Goal: Book appointment/travel/reservation

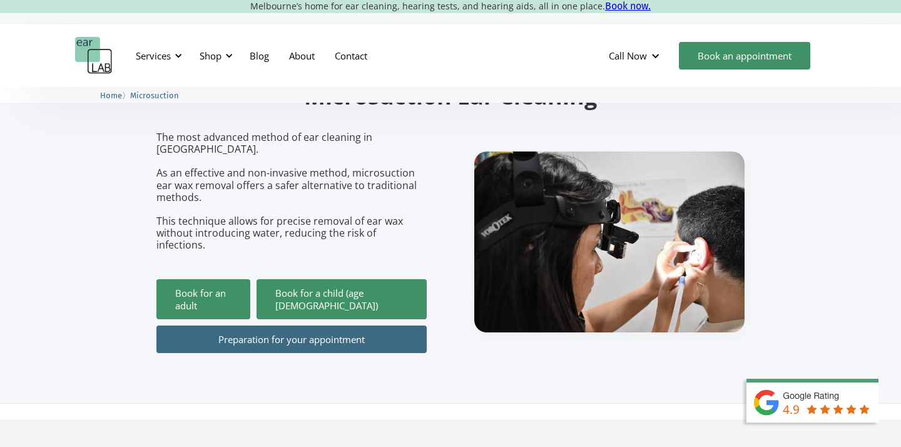
scroll to position [123, 0]
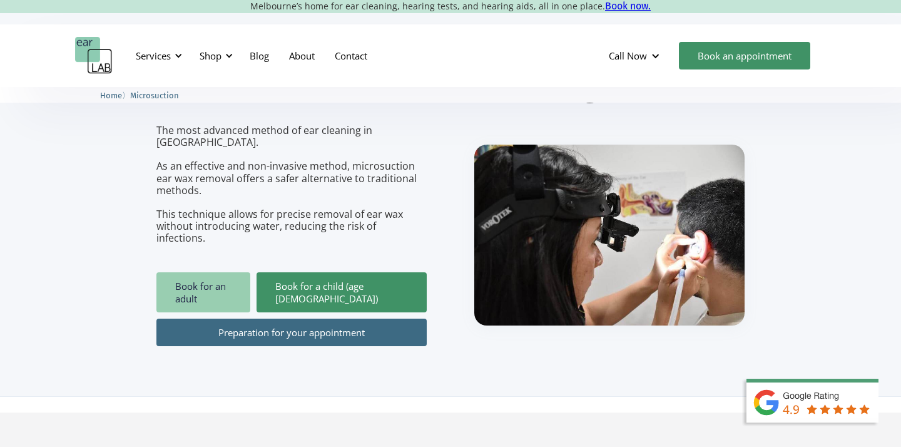
click at [233, 272] on link "Book for an adult" at bounding box center [203, 292] width 94 height 40
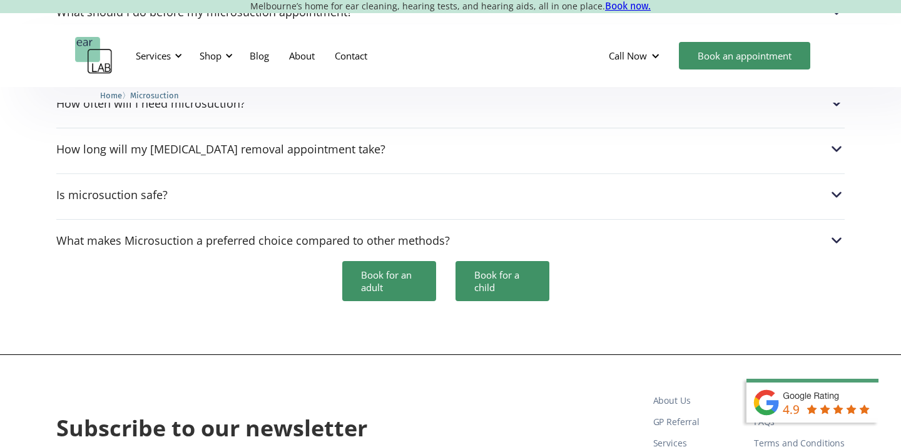
scroll to position [4013, 0]
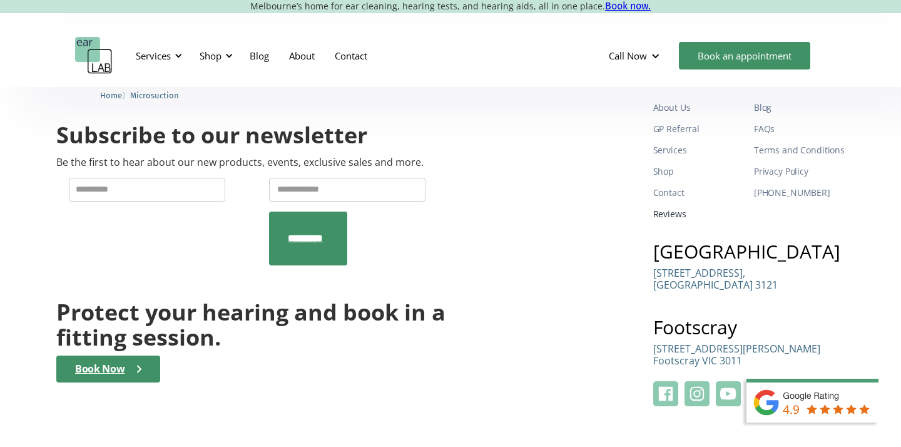
click at [680, 203] on link "Reviews" at bounding box center [698, 213] width 91 height 21
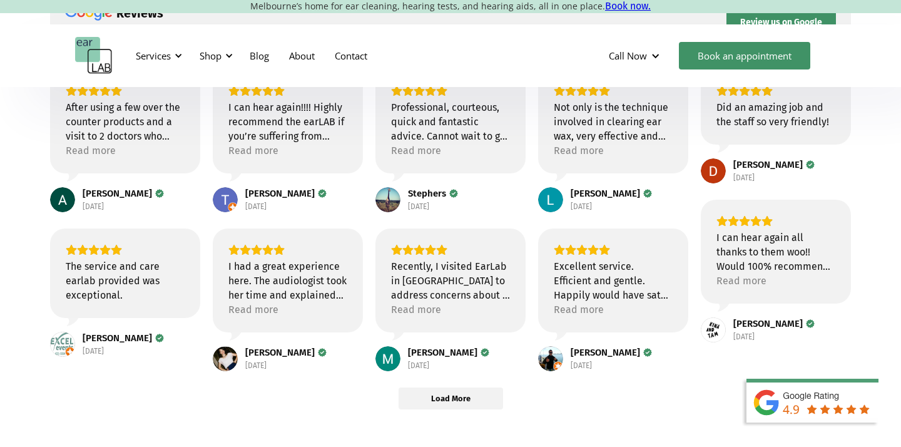
scroll to position [163, 0]
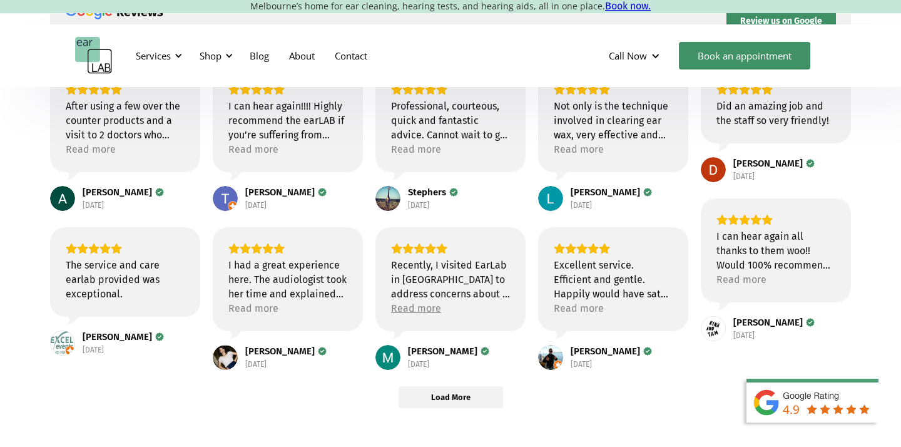
click at [405, 310] on div "Read more" at bounding box center [416, 308] width 50 height 14
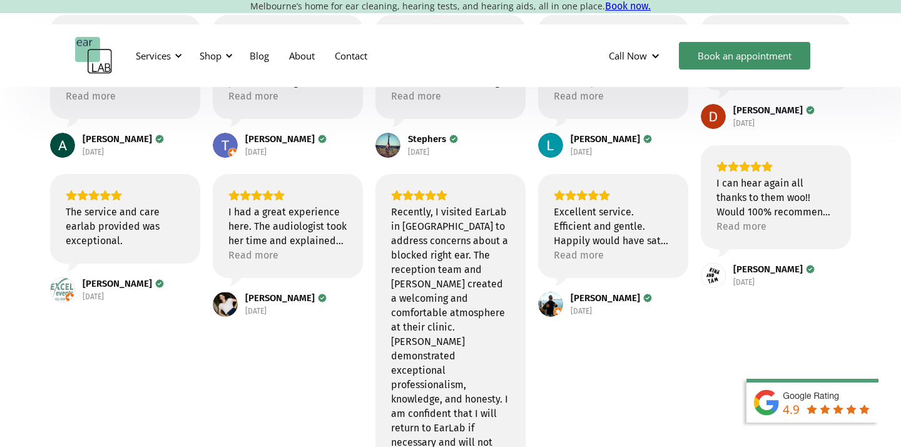
scroll to position [196, 0]
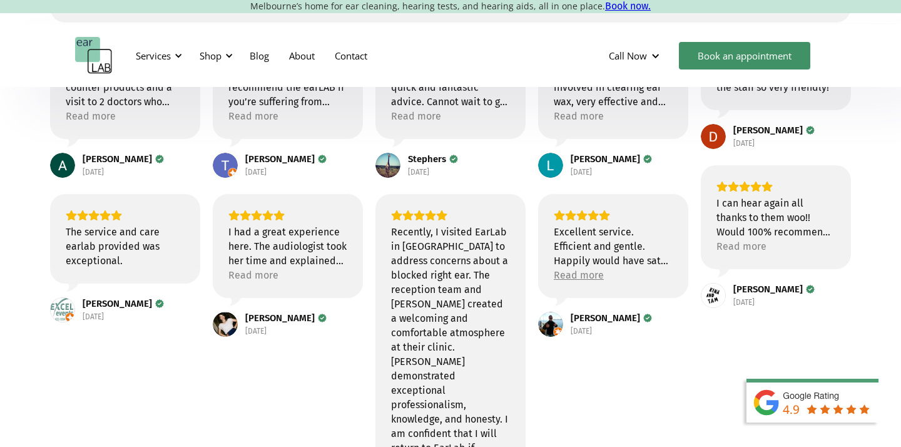
click at [587, 277] on div "Read more" at bounding box center [579, 275] width 50 height 14
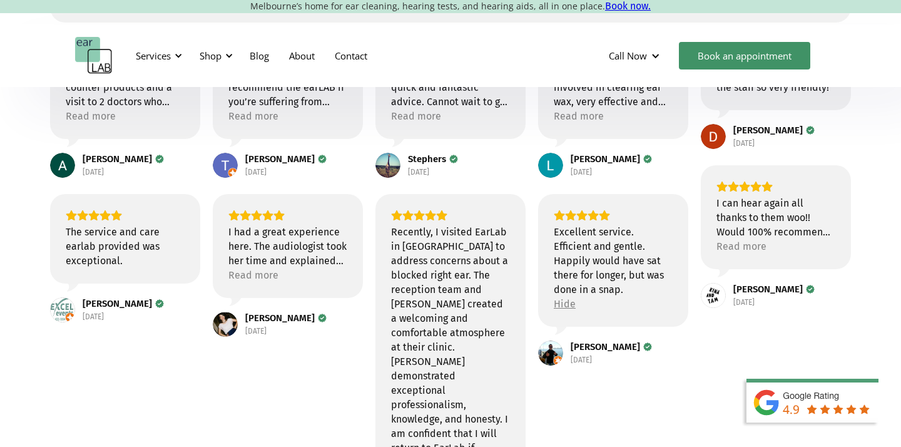
scroll to position [111, 0]
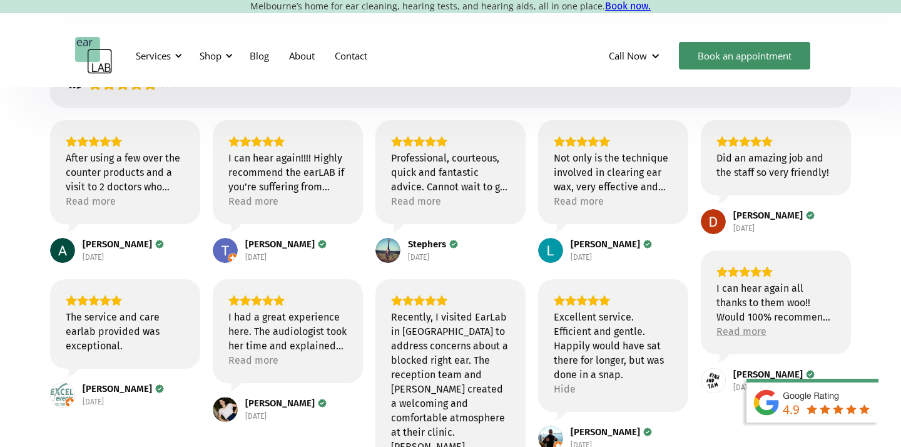
click at [753, 333] on div "Read more" at bounding box center [741, 331] width 50 height 14
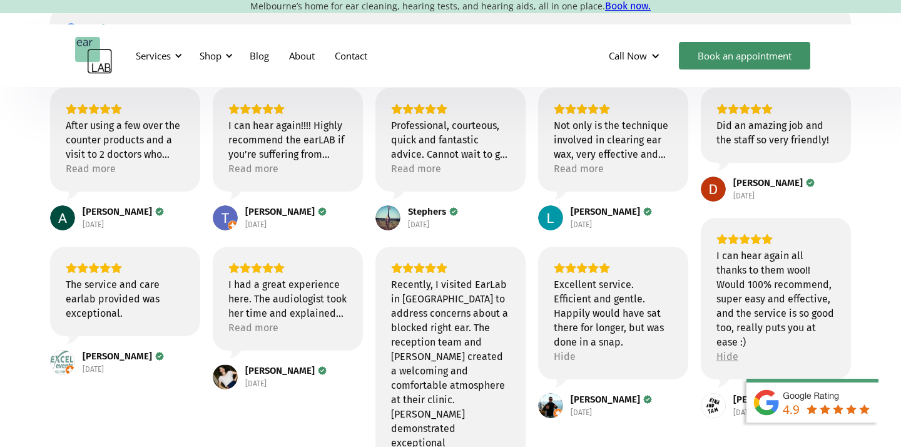
scroll to position [145, 0]
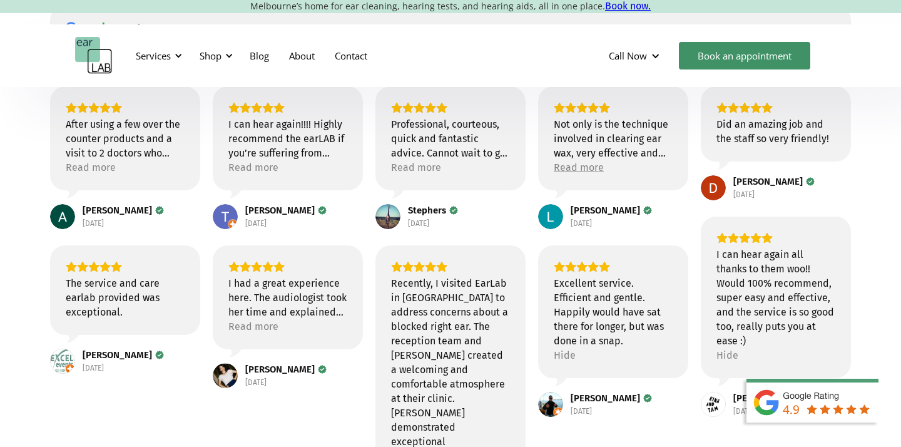
click at [584, 167] on div "Read more" at bounding box center [579, 167] width 50 height 14
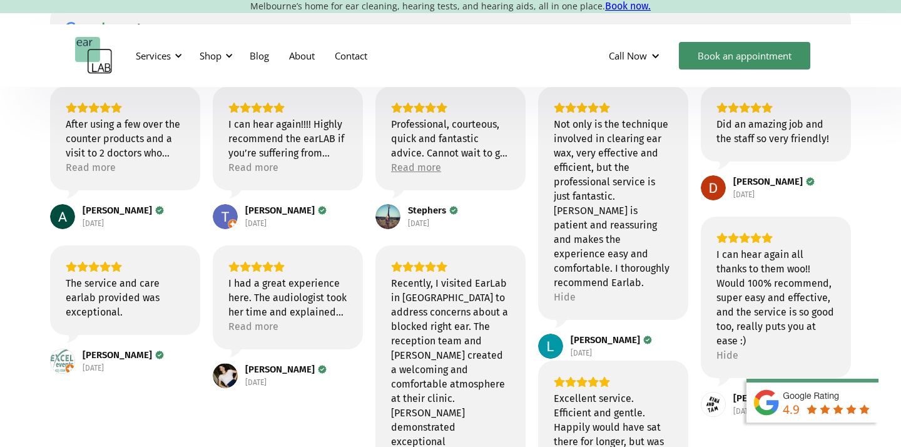
click at [417, 168] on div "Read more" at bounding box center [416, 167] width 50 height 14
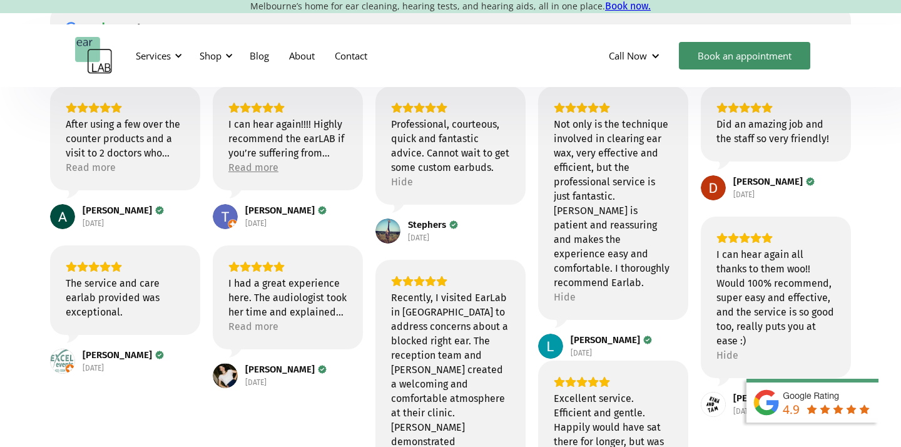
click at [262, 166] on div "Read more" at bounding box center [253, 167] width 50 height 14
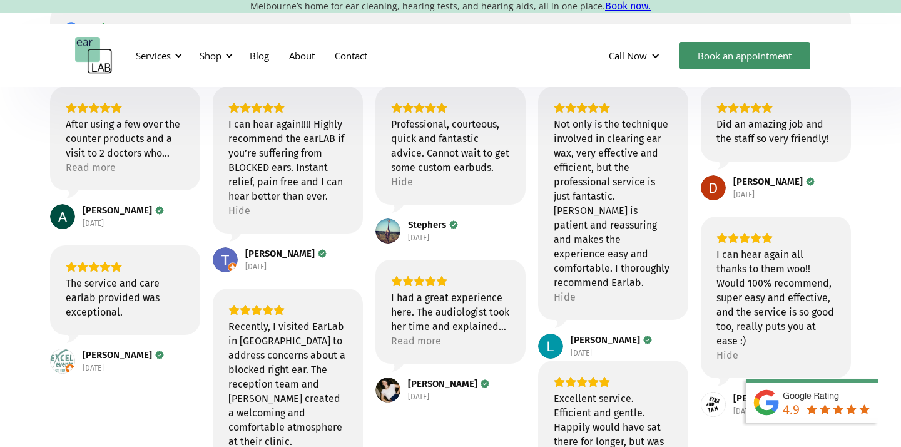
scroll to position [0, 0]
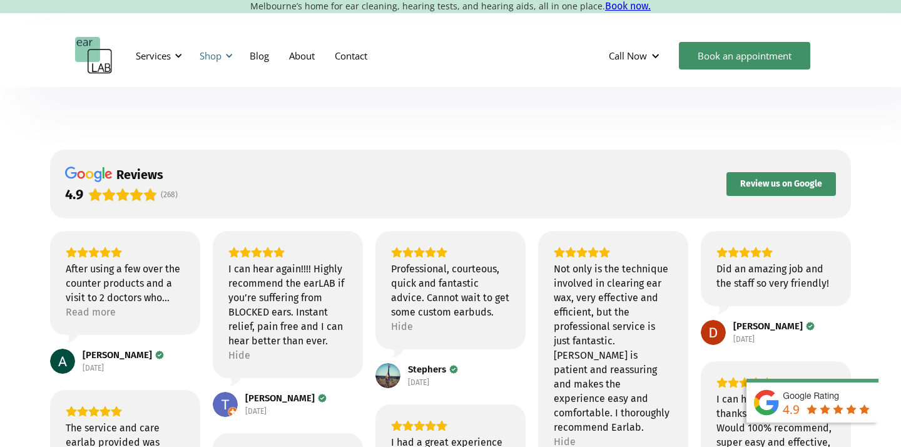
click at [223, 56] on div "Shop" at bounding box center [214, 56] width 44 height 38
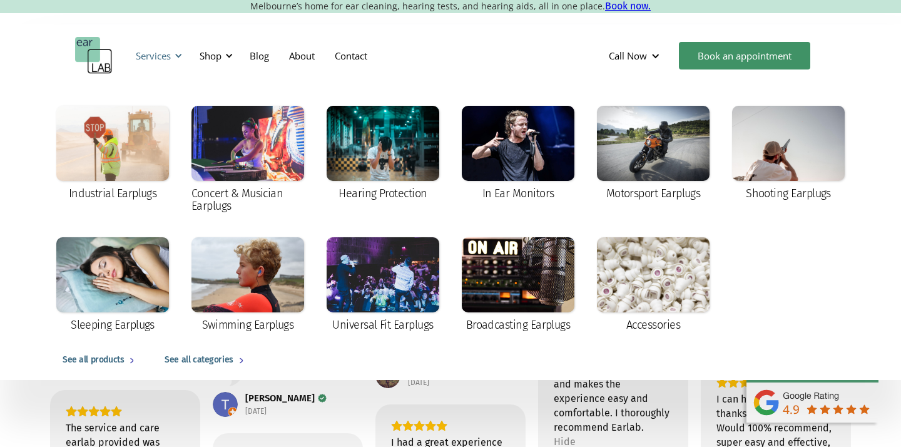
click at [172, 56] on div "Services" at bounding box center [157, 56] width 58 height 38
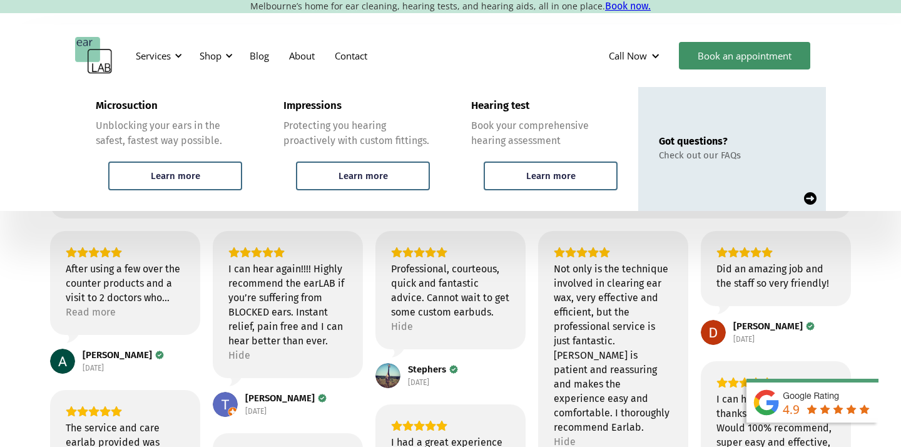
click at [89, 55] on img "home" at bounding box center [94, 56] width 38 height 38
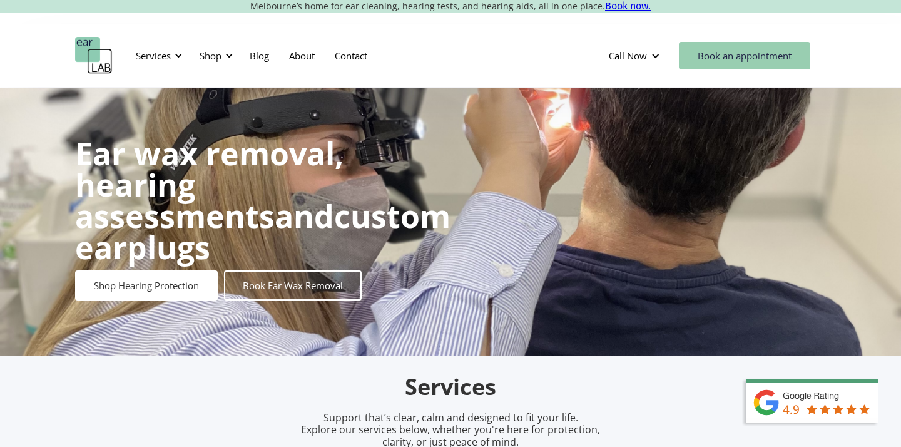
click at [757, 60] on link "Book an appointment" at bounding box center [744, 56] width 131 height 28
